Goal: Transaction & Acquisition: Subscribe to service/newsletter

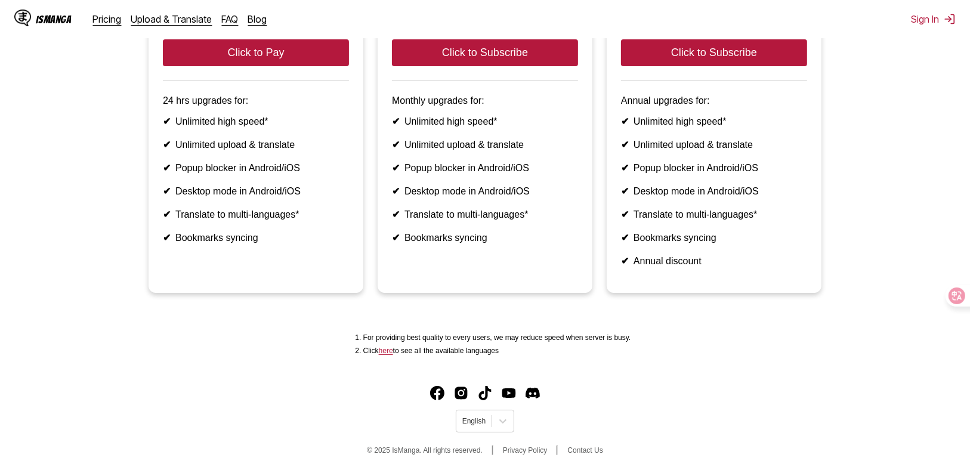
scroll to position [263, 0]
click at [479, 422] on div at bounding box center [474, 421] width 23 height 11
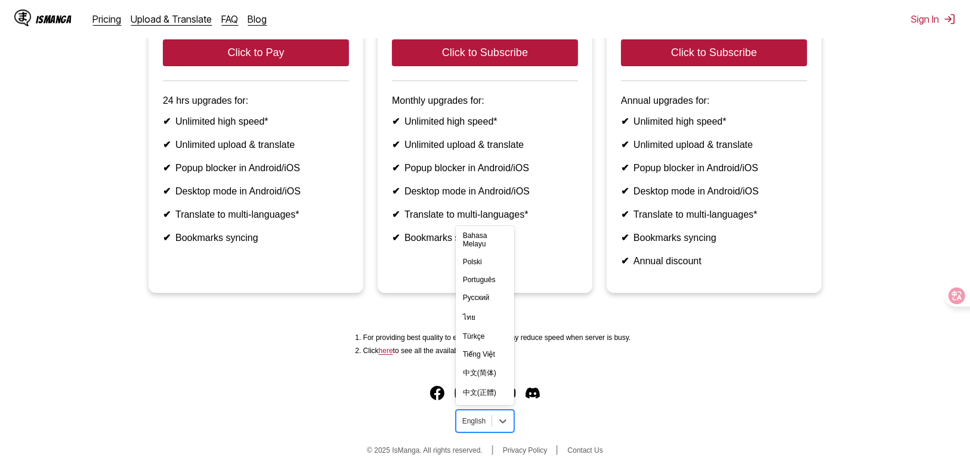
scroll to position [210, 0]
click at [482, 391] on div "中文(正體)" at bounding box center [485, 393] width 58 height 20
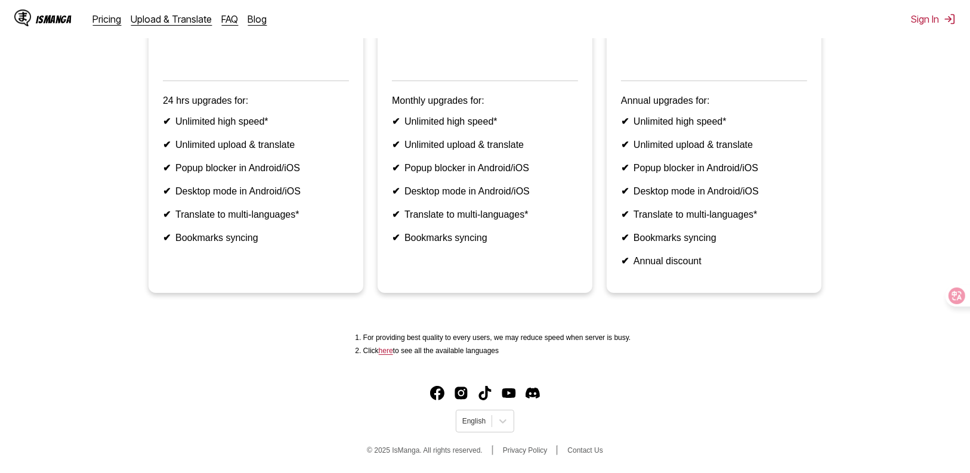
scroll to position [318, 0]
click at [503, 416] on icon at bounding box center [503, 421] width 12 height 12
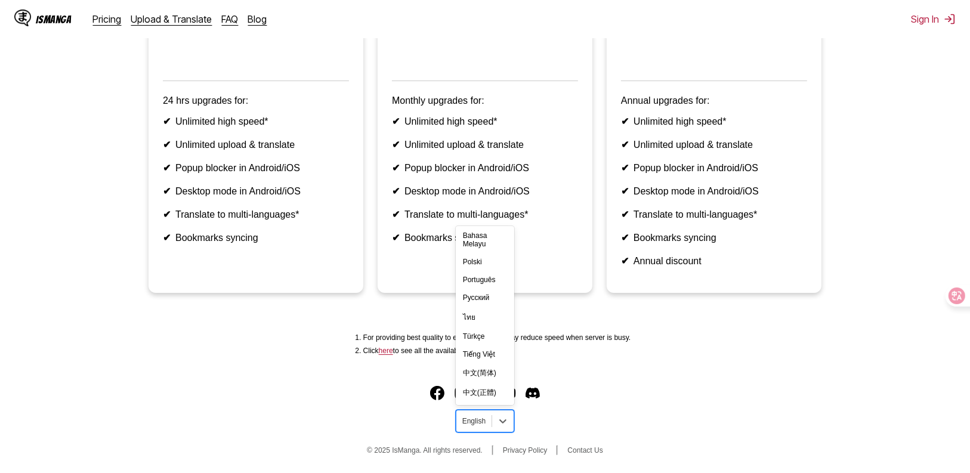
scroll to position [210, 0]
click at [482, 394] on div "中文(正體)" at bounding box center [485, 393] width 58 height 20
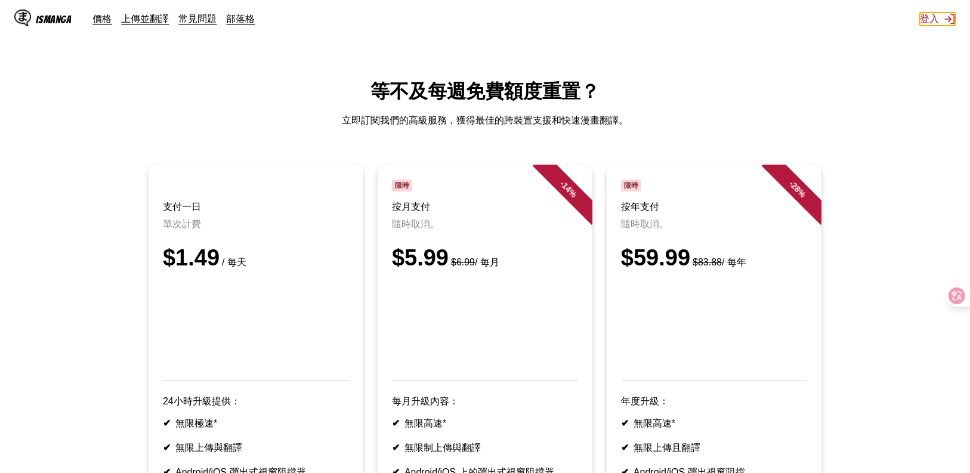
click at [932, 21] on button "登入" at bounding box center [938, 19] width 36 height 13
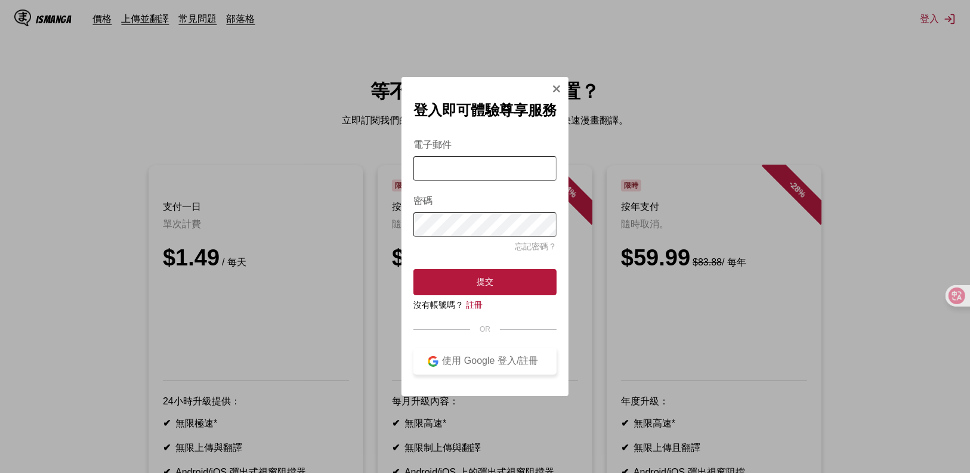
click at [475, 365] on div "使用 Google 登入/註冊" at bounding box center [491, 361] width 104 height 13
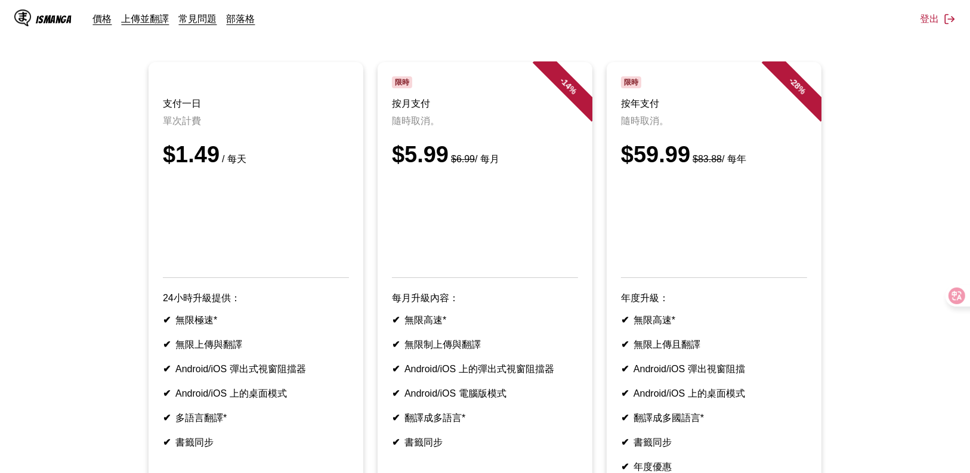
scroll to position [143, 0]
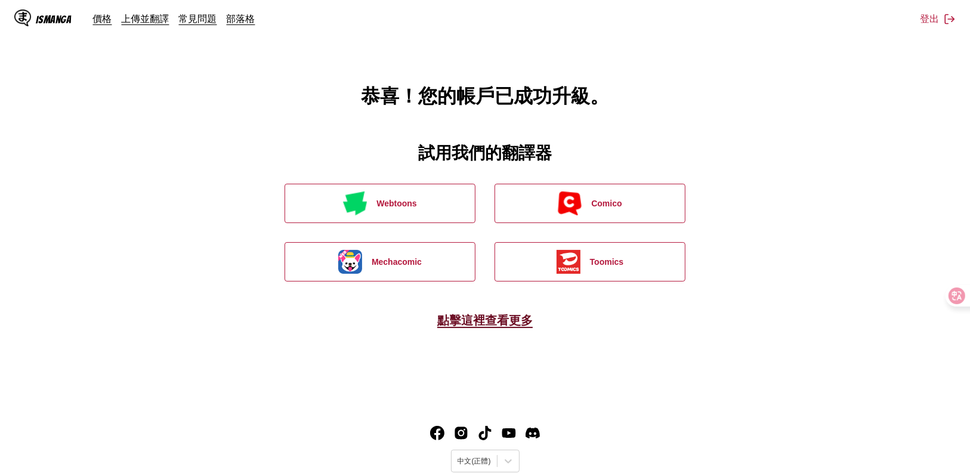
click at [485, 324] on link "點擊這裡查看更多" at bounding box center [484, 320] width 95 height 14
